Goal: Find specific page/section: Find specific page/section

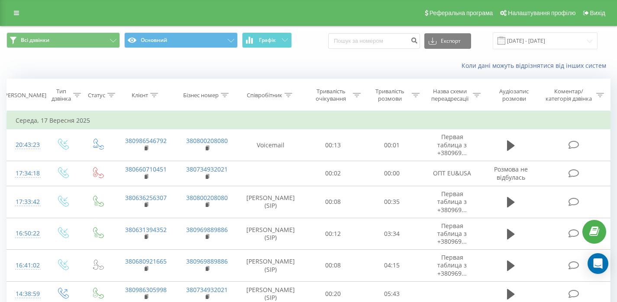
click at [7, 11] on div "Реферальна програма Налаштування профілю Вихід" at bounding box center [308, 13] width 617 height 26
click at [14, 15] on icon at bounding box center [16, 13] width 5 height 6
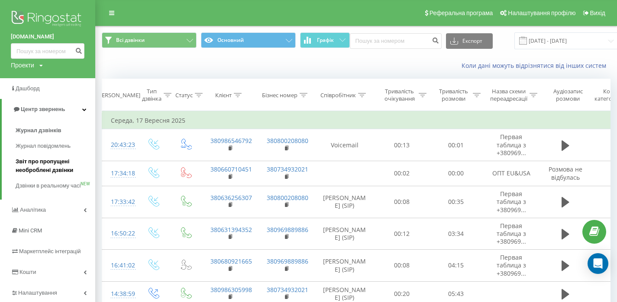
click at [37, 171] on span "Звіт про пропущені необроблені дзвінки" at bounding box center [53, 166] width 75 height 17
